Goal: Book appointment/travel/reservation

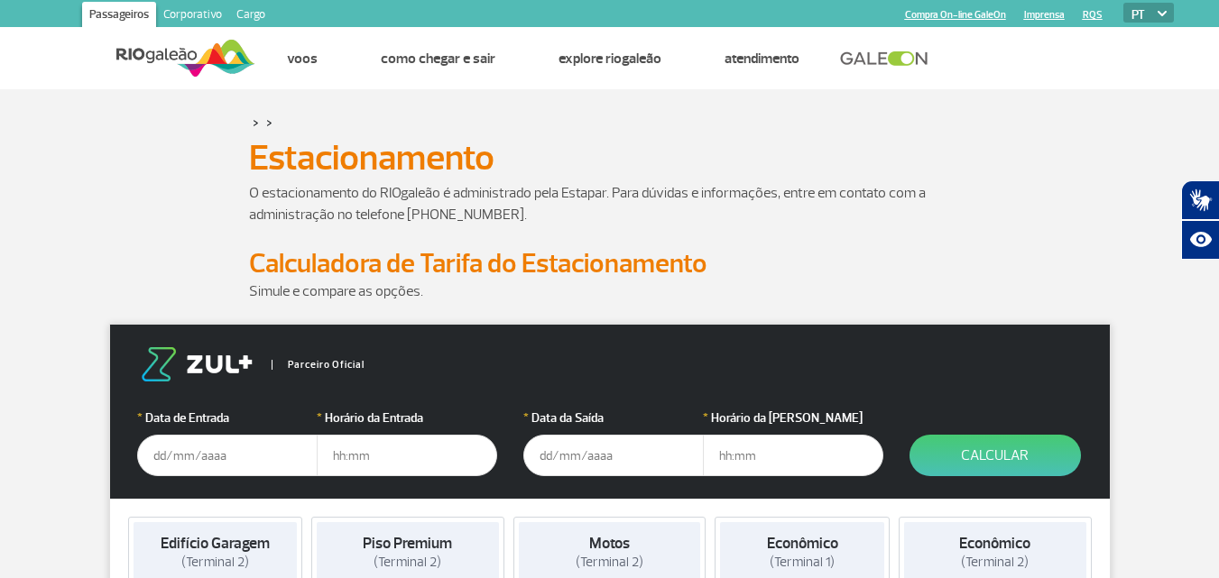
click at [161, 464] on input "text" at bounding box center [227, 455] width 180 height 41
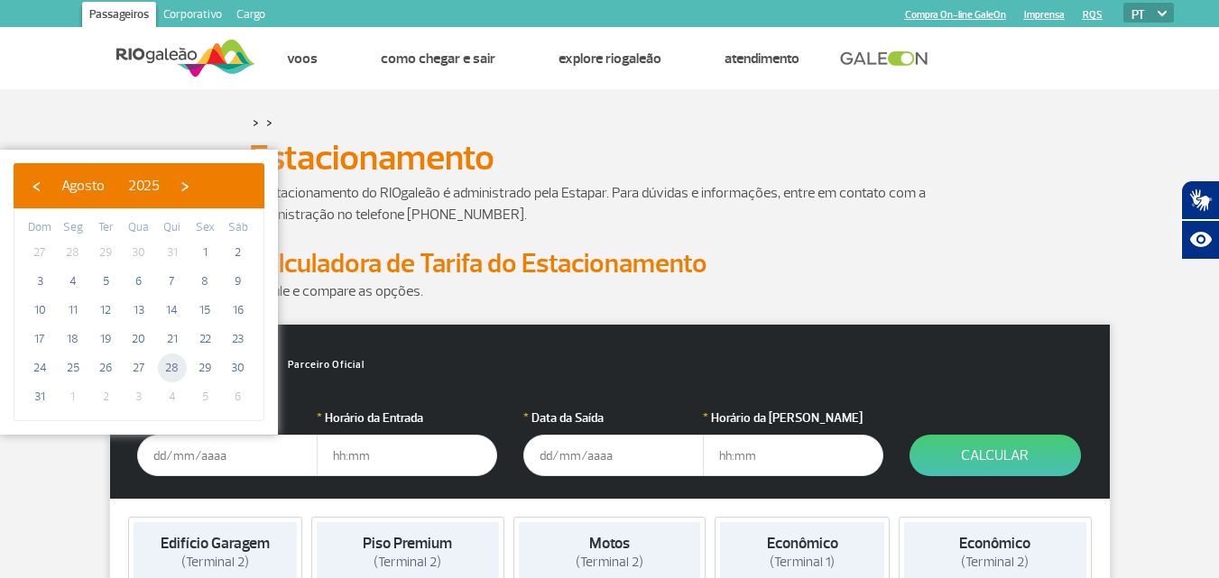
click at [176, 362] on span "28" at bounding box center [172, 368] width 29 height 29
type input "[DATE]"
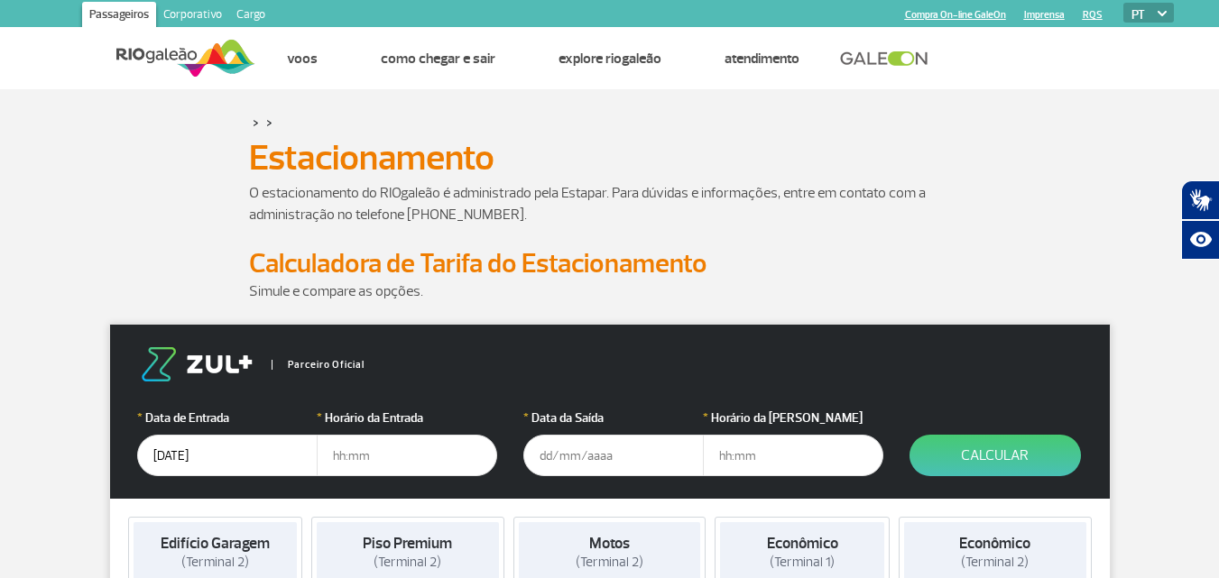
click at [340, 456] on input "text" at bounding box center [407, 455] width 180 height 41
type input "09:00"
click at [539, 459] on input "text" at bounding box center [613, 455] width 180 height 41
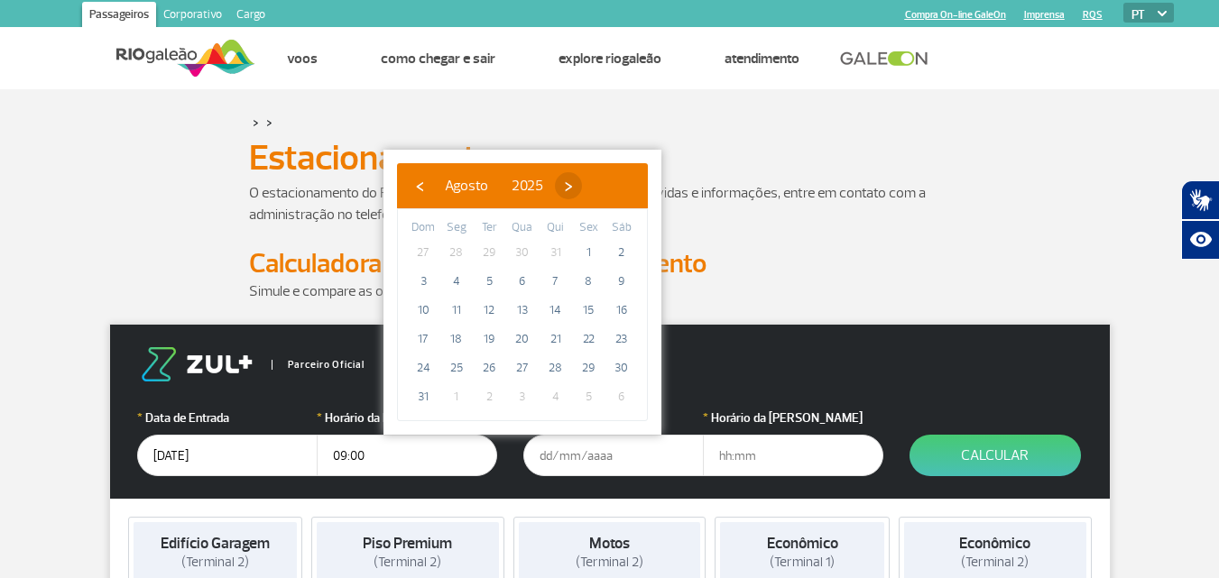
click at [582, 194] on span "›" at bounding box center [568, 185] width 27 height 27
drag, startPoint x: 524, startPoint y: 266, endPoint x: 526, endPoint y: 255, distance: 11.0
click at [526, 255] on span "3" at bounding box center [522, 252] width 29 height 29
type input "[DATE]"
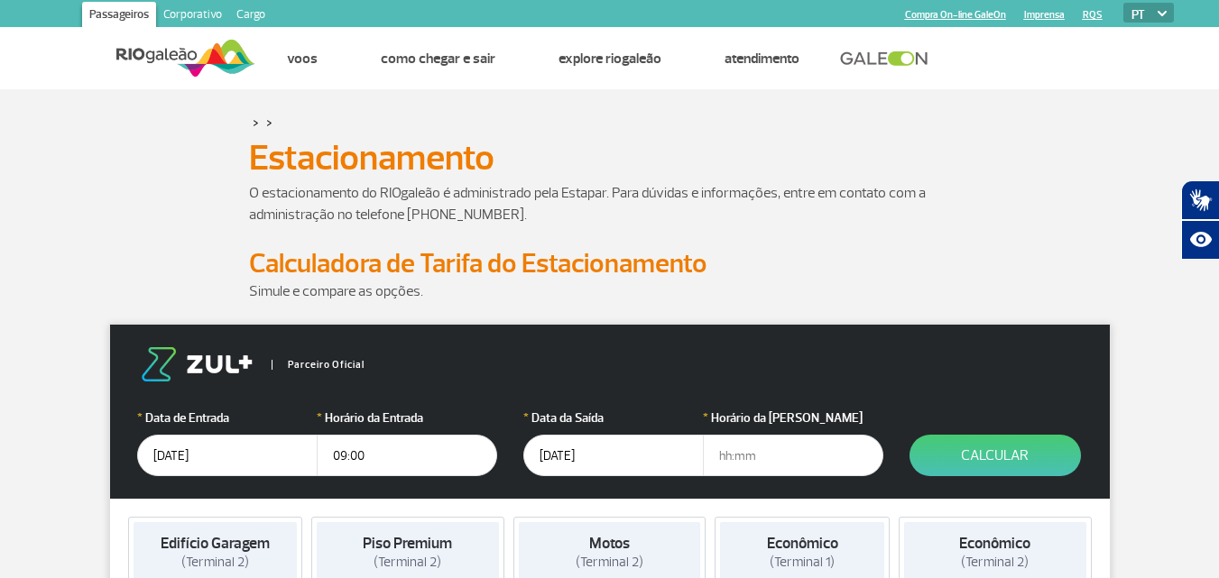
click at [725, 457] on input "text" at bounding box center [793, 455] width 180 height 41
type input "14:00"
click at [982, 447] on button "Calcular" at bounding box center [994, 455] width 171 height 41
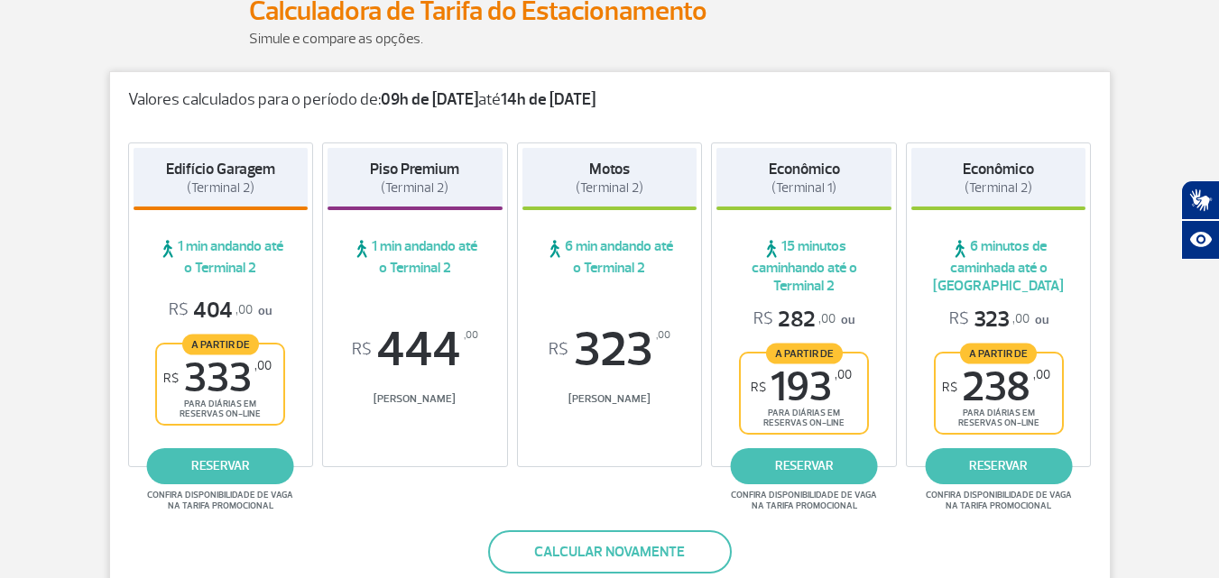
scroll to position [426, 0]
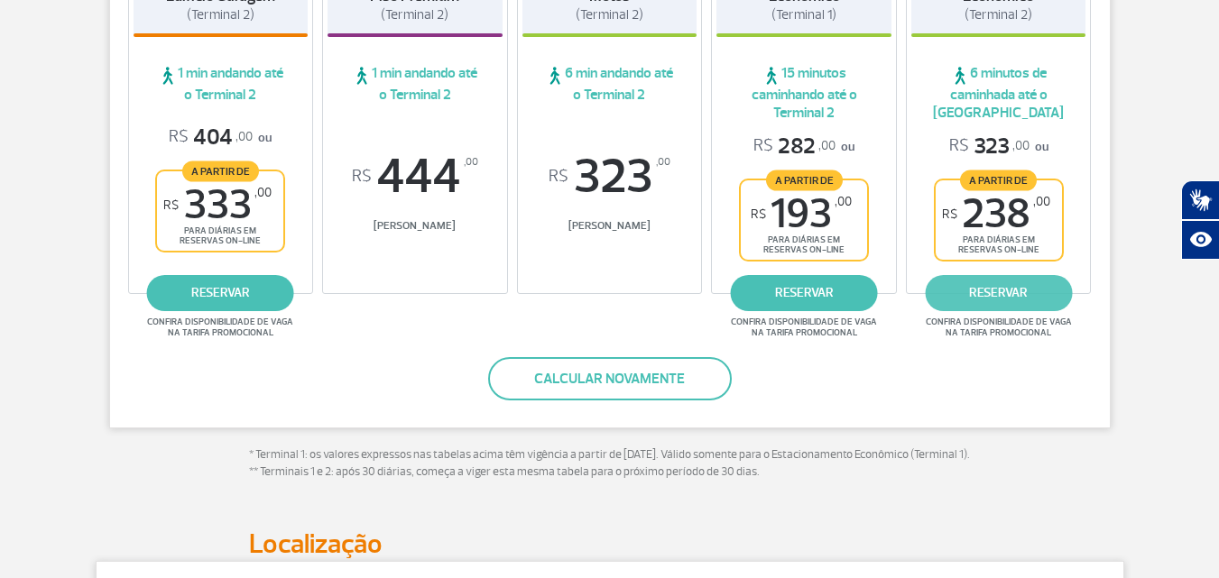
click at [981, 290] on link "reservar" at bounding box center [998, 293] width 147 height 36
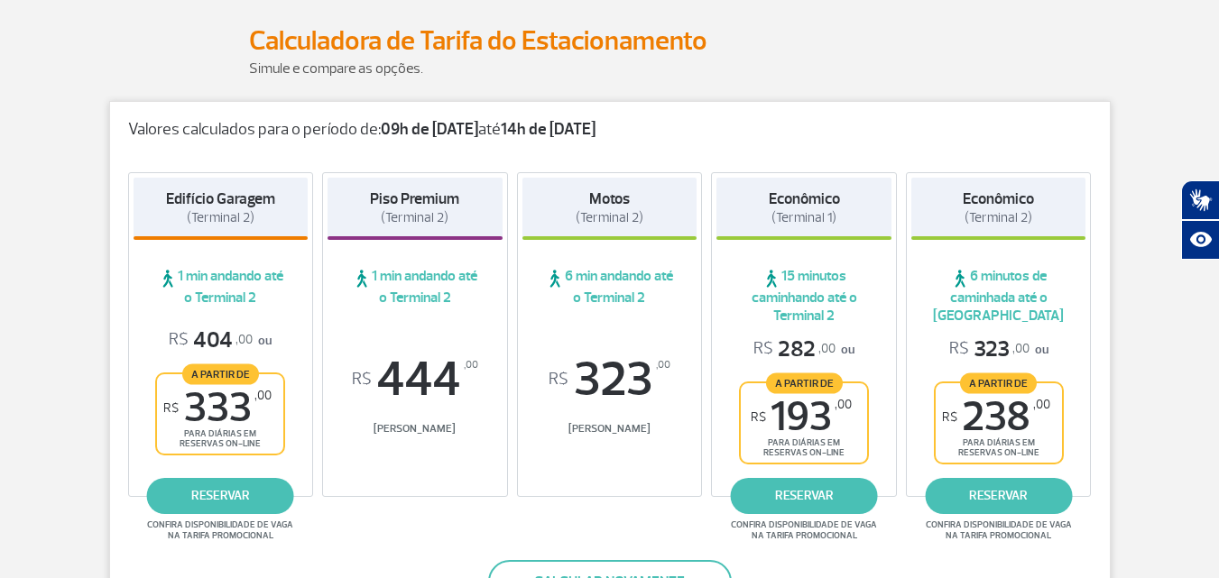
scroll to position [233, 0]
